Goal: Navigation & Orientation: Understand site structure

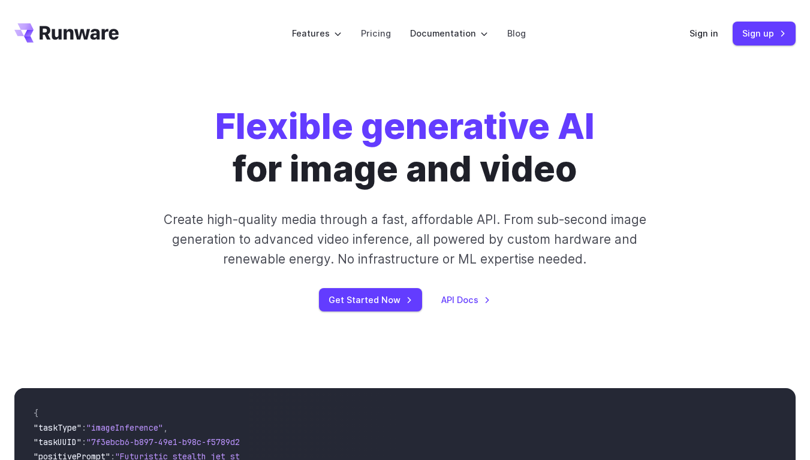
click at [320, 33] on label "Features" at bounding box center [317, 33] width 50 height 14
